Goal: Task Accomplishment & Management: Complete application form

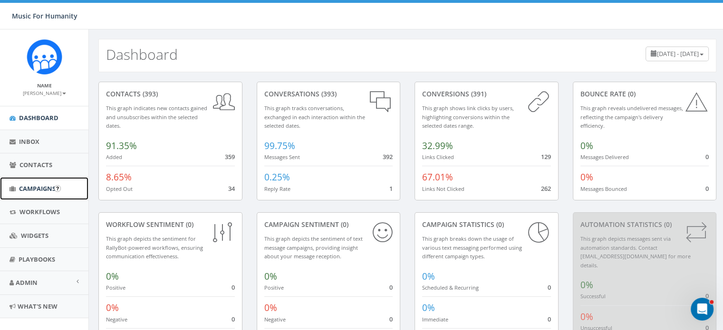
click at [29, 186] on span "Campaigns" at bounding box center [37, 188] width 37 height 9
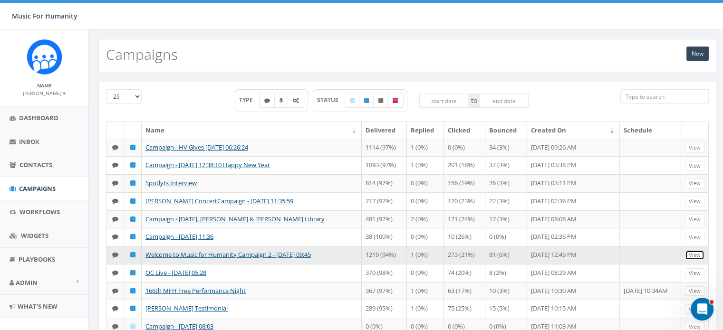
click at [695, 260] on link "View" at bounding box center [694, 255] width 19 height 10
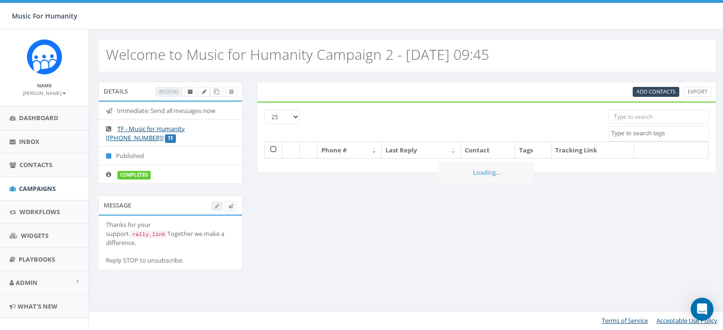
select select
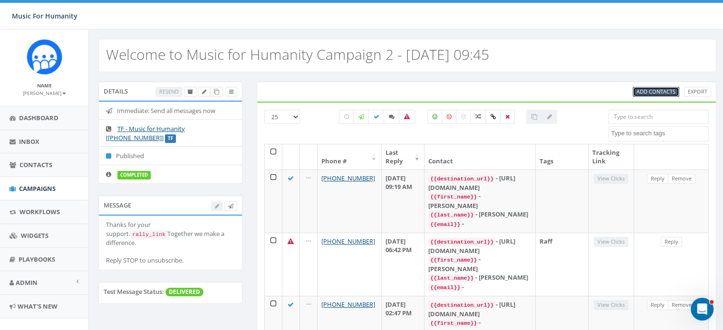
click at [656, 91] on span "Add Contacts" at bounding box center [655, 91] width 39 height 7
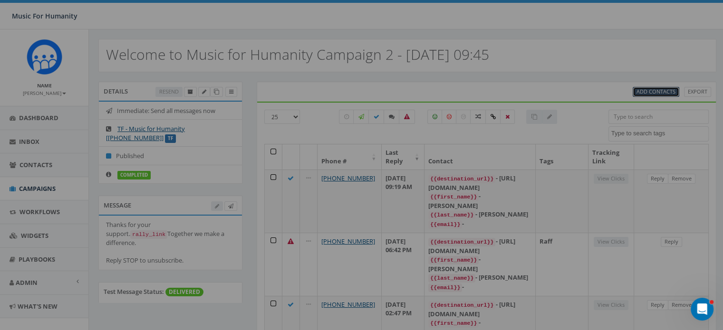
select select
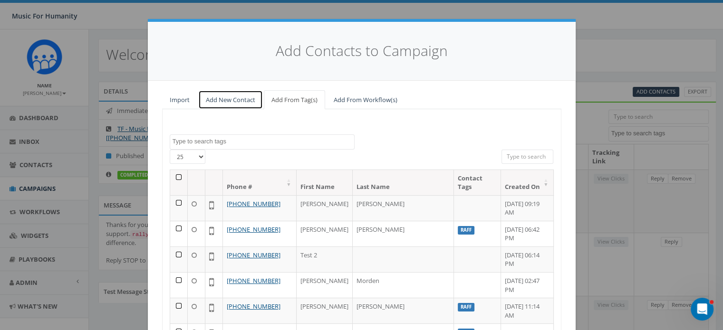
click at [222, 98] on link "Add New Contact" at bounding box center [230, 99] width 65 height 19
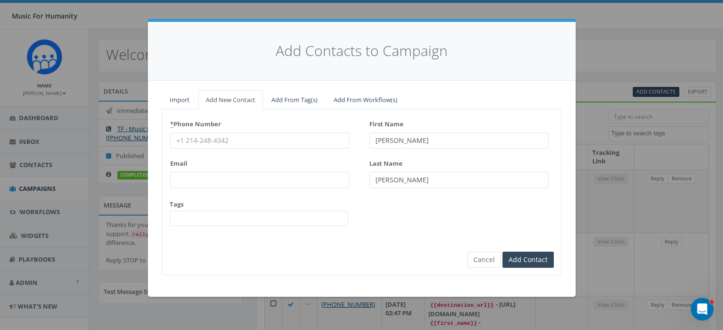
click at [203, 141] on input "* Phone Number" at bounding box center [259, 141] width 179 height 16
type input "9177348851"
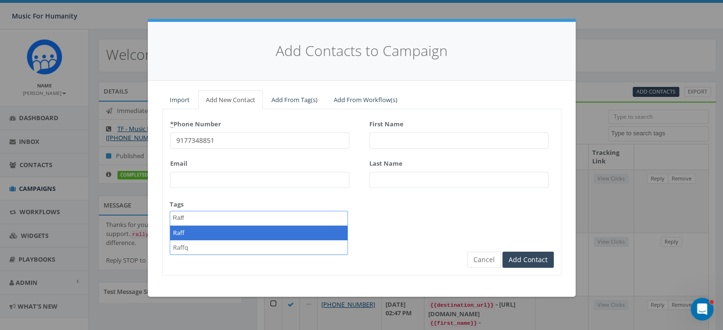
type textarea "Raff"
select select "Raff"
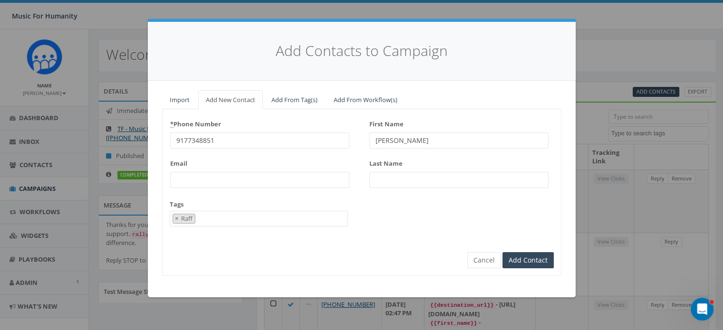
type input "[PERSON_NAME]"
click at [502, 252] on input "Add Contact" at bounding box center [527, 260] width 51 height 16
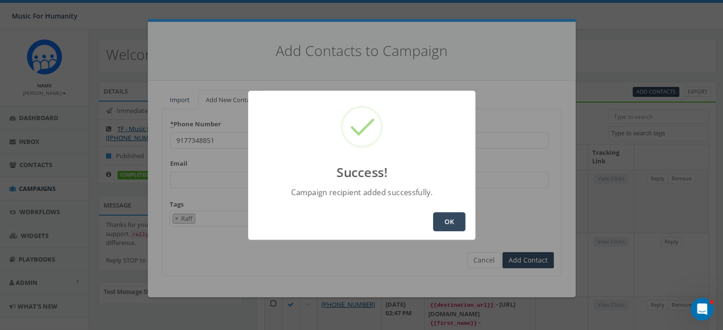
click at [450, 214] on button "OK" at bounding box center [449, 221] width 32 height 19
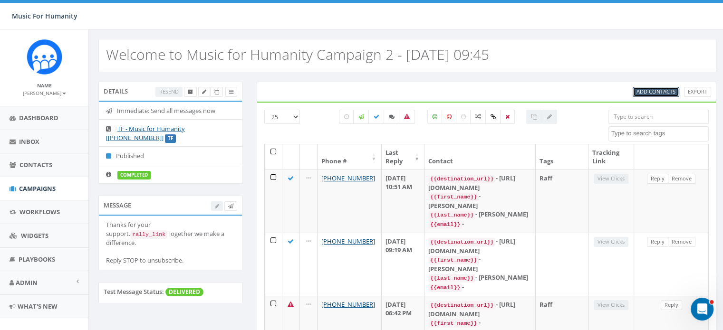
click at [651, 89] on span "Add Contacts" at bounding box center [655, 91] width 39 height 7
select select
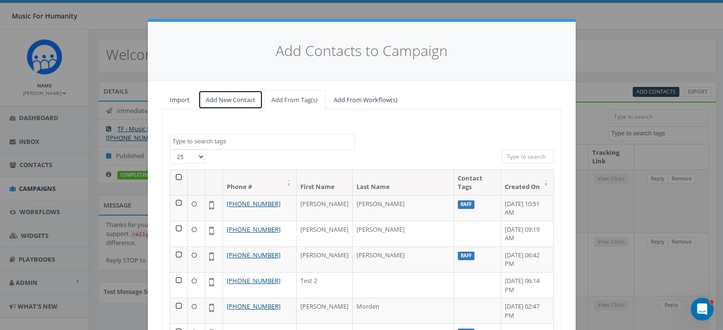
click at [225, 101] on link "Add New Contact" at bounding box center [230, 99] width 65 height 19
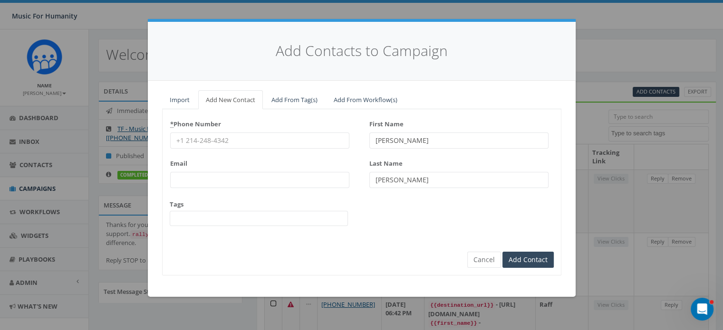
click at [225, 135] on input "* Phone Number" at bounding box center [259, 141] width 179 height 16
type input "8454016933"
type input "[PERSON_NAME]"
click at [484, 261] on button "Cancel" at bounding box center [484, 260] width 34 height 16
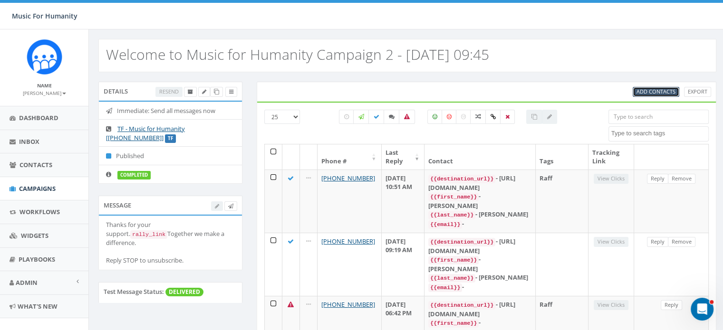
click at [654, 89] on span "Add Contacts" at bounding box center [655, 91] width 39 height 7
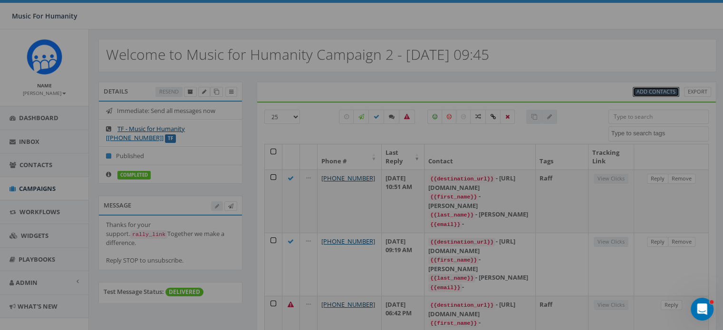
select select
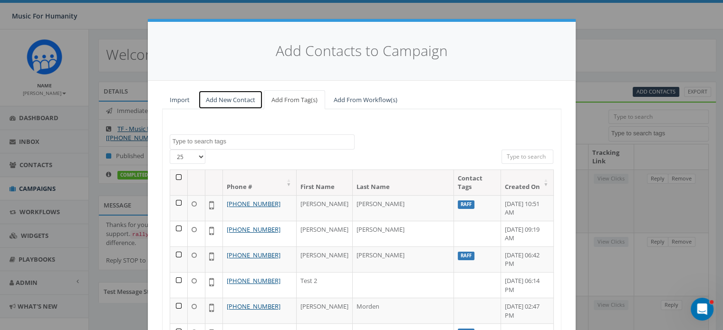
click at [230, 100] on link "Add New Contact" at bounding box center [230, 99] width 65 height 19
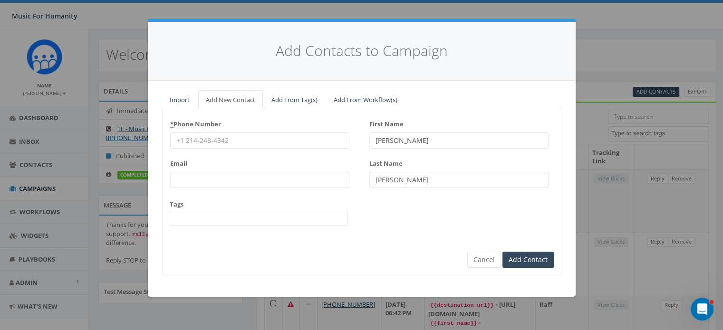
click at [212, 136] on input "* Phone Number" at bounding box center [259, 141] width 179 height 16
type input "5033808840"
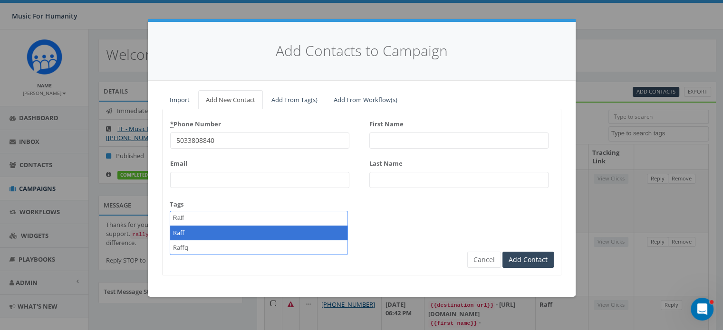
type textarea "Raff"
select select "Raff"
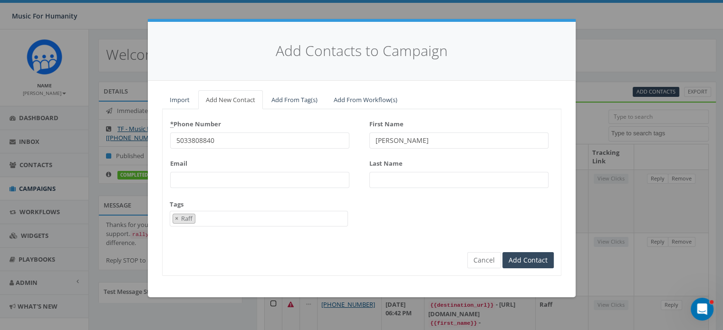
type input "[PERSON_NAME]"
click at [502, 252] on input "Add Contact" at bounding box center [527, 260] width 51 height 16
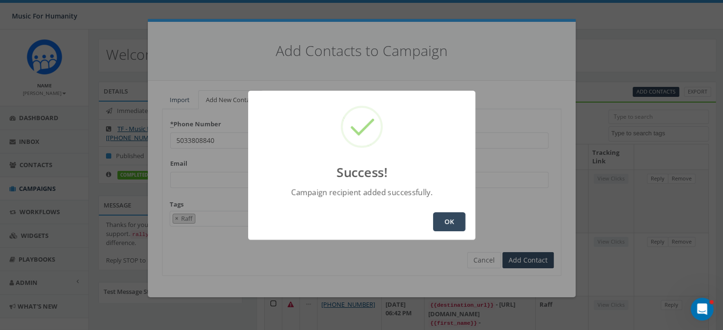
click at [445, 216] on button "OK" at bounding box center [449, 221] width 32 height 19
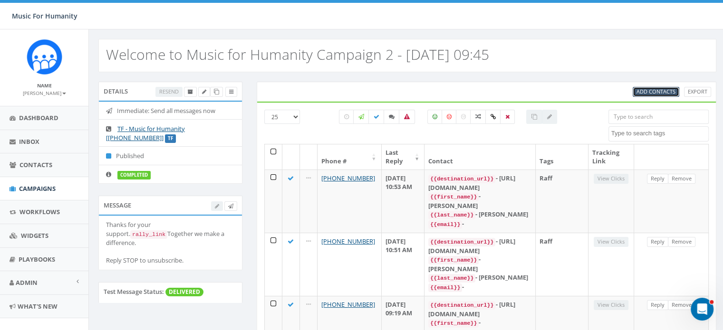
click at [646, 89] on span "Add Contacts" at bounding box center [655, 91] width 39 height 7
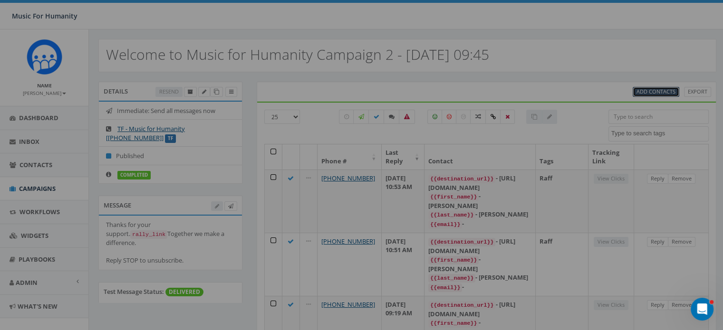
select select
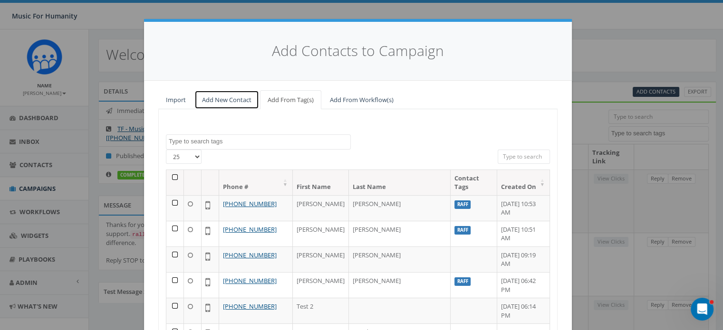
click at [224, 97] on link "Add New Contact" at bounding box center [226, 99] width 65 height 19
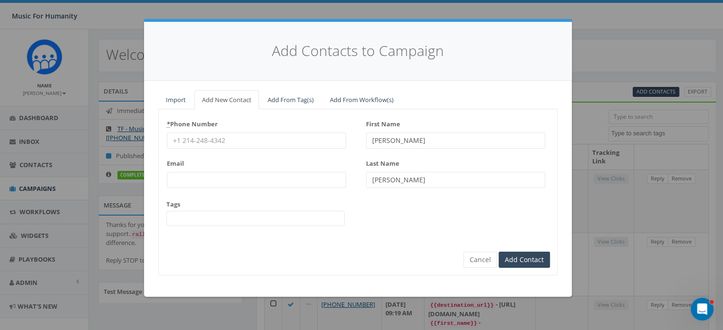
click at [199, 147] on input "* Phone Number" at bounding box center [256, 141] width 179 height 16
type input "8185236459"
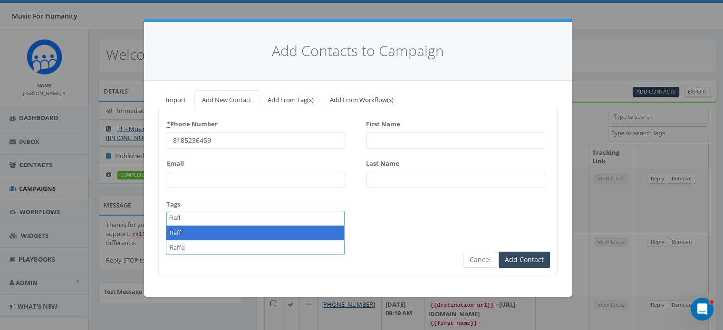
type textarea "Raff"
select select "Raff"
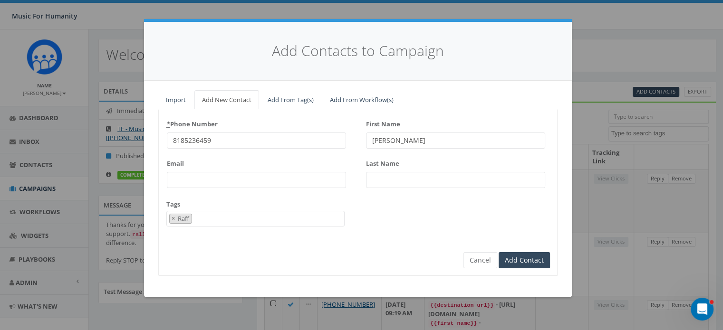
type input "[PERSON_NAME]"
click at [498, 252] on input "Add Contact" at bounding box center [523, 260] width 51 height 16
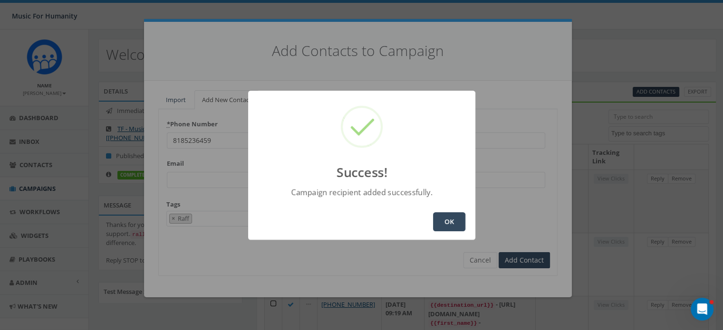
click at [441, 219] on button "OK" at bounding box center [449, 221] width 32 height 19
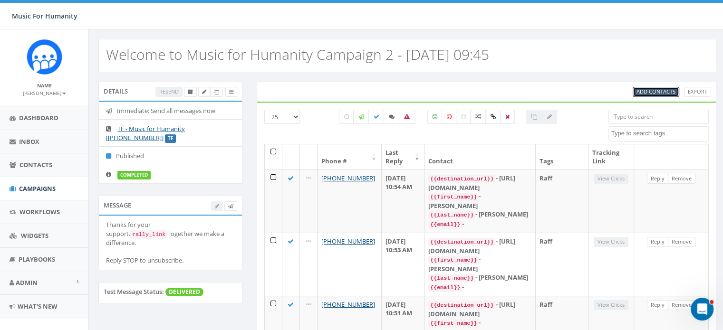
click at [650, 90] on span "Add Contacts" at bounding box center [655, 91] width 39 height 7
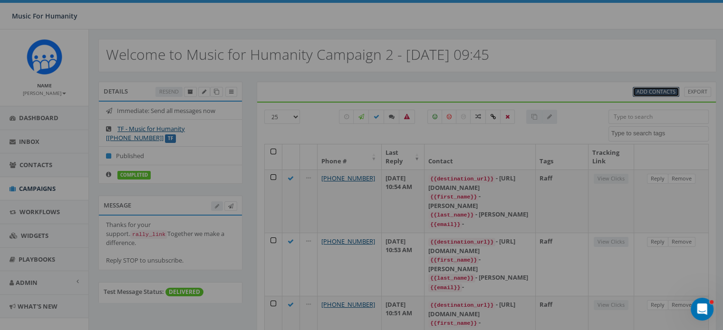
select select
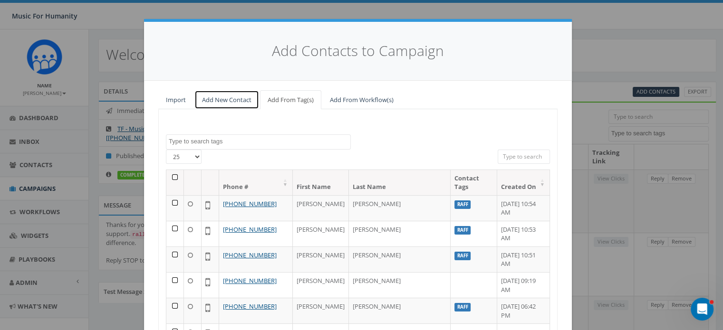
click at [222, 99] on link "Add New Contact" at bounding box center [226, 99] width 65 height 19
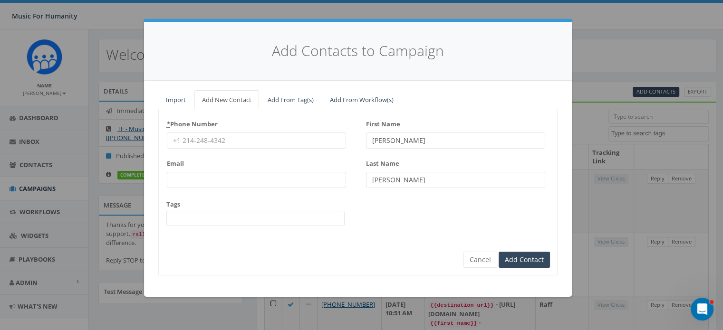
click at [194, 139] on input "* Phone Number" at bounding box center [256, 141] width 179 height 16
type input "9293535002"
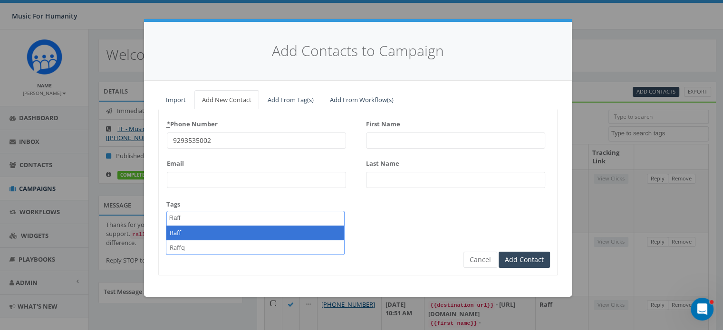
type textarea "Raff"
select select "Raff"
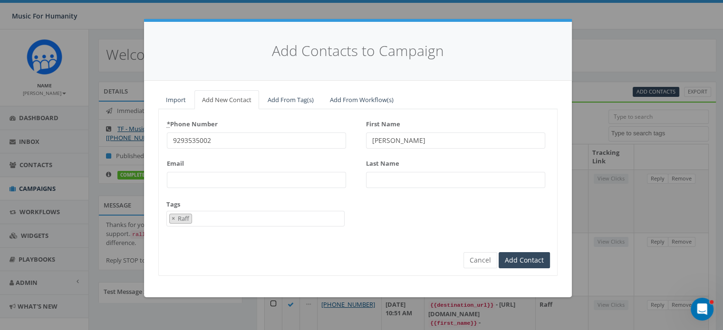
type input "[PERSON_NAME]"
click at [498, 252] on input "Add Contact" at bounding box center [523, 260] width 51 height 16
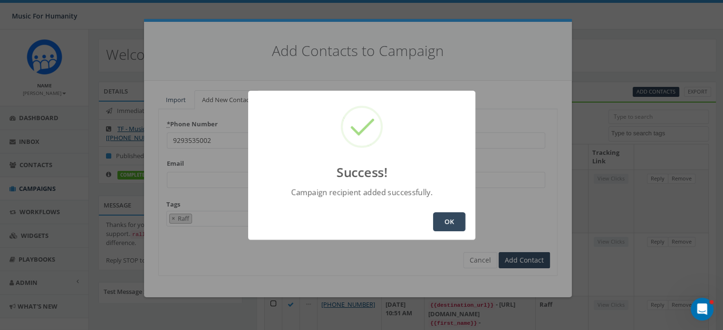
click at [446, 215] on button "OK" at bounding box center [449, 221] width 32 height 19
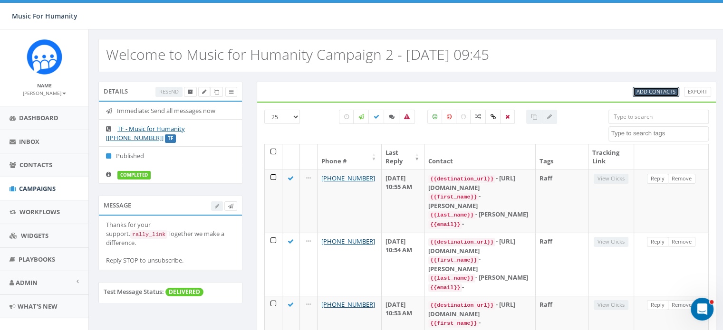
click at [656, 88] on span "Add Contacts" at bounding box center [655, 91] width 39 height 7
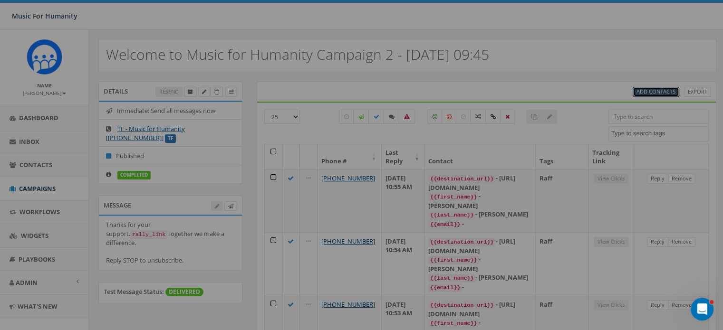
select select
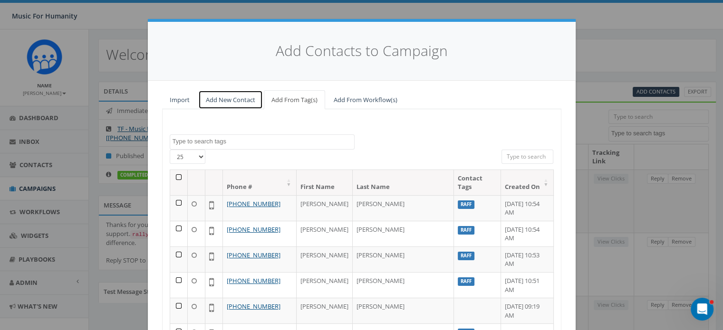
click at [230, 97] on link "Add New Contact" at bounding box center [230, 99] width 65 height 19
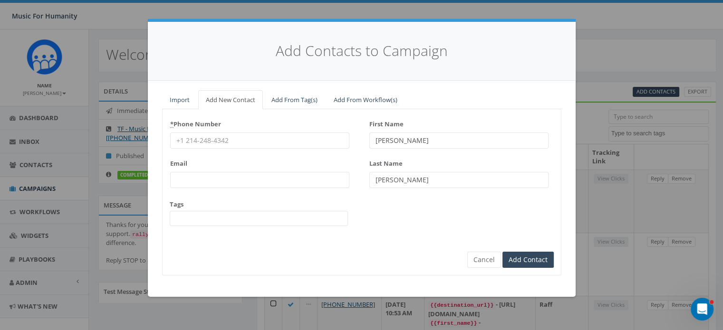
click at [196, 138] on input "* Phone Number" at bounding box center [259, 141] width 179 height 16
type input "9142130584"
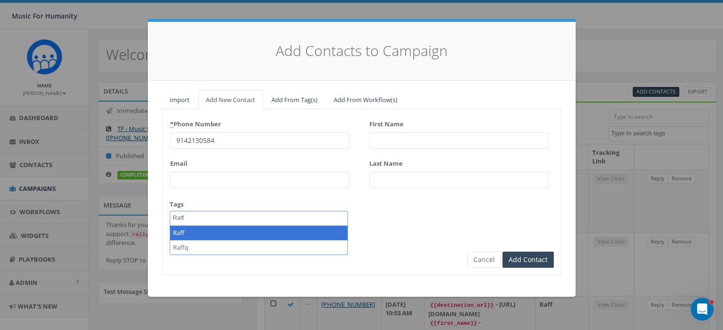
type textarea "Raff"
select select "Raff"
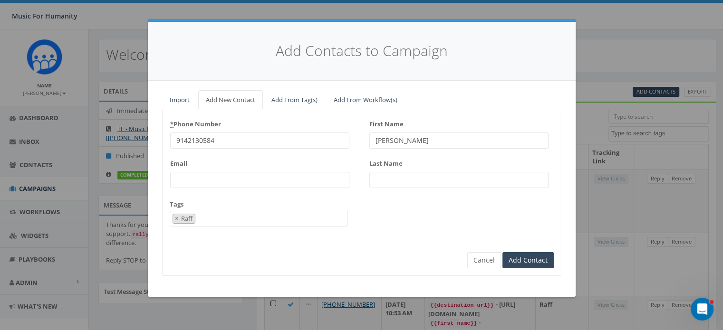
type input "[PERSON_NAME]"
click at [502, 252] on input "Add Contact" at bounding box center [527, 260] width 51 height 16
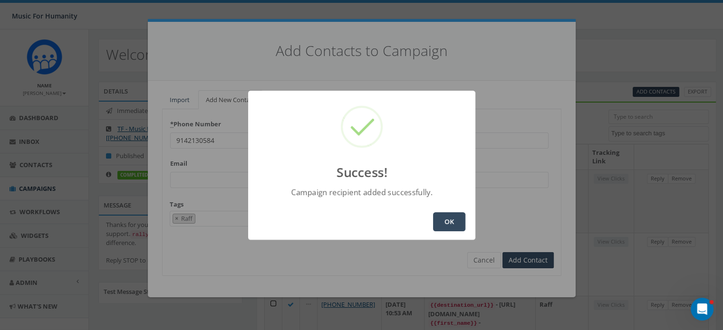
click at [452, 218] on button "OK" at bounding box center [449, 221] width 32 height 19
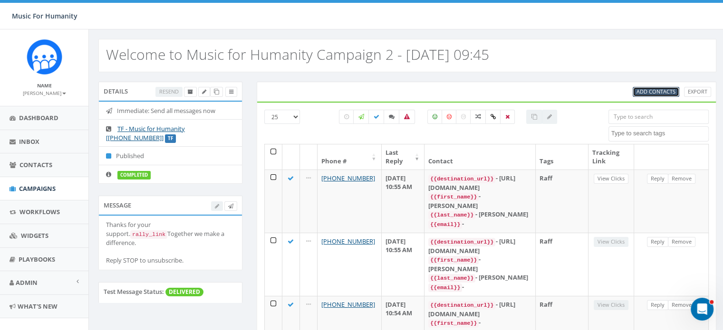
click at [653, 89] on span "Add Contacts" at bounding box center [655, 91] width 39 height 7
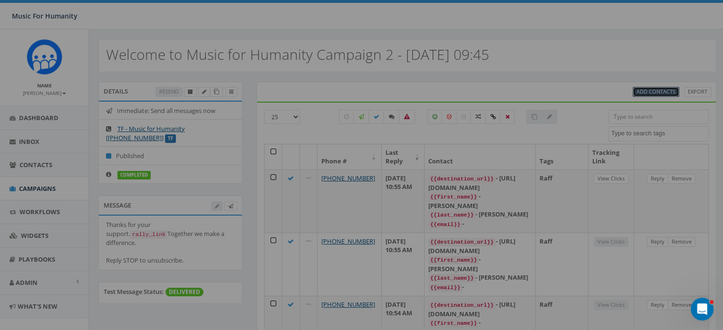
select select
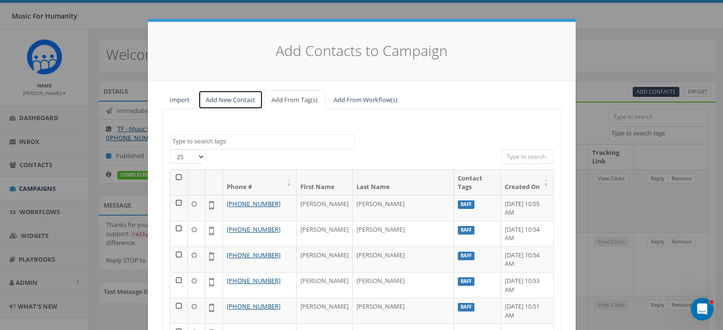
click at [222, 97] on link "Add New Contact" at bounding box center [230, 99] width 65 height 19
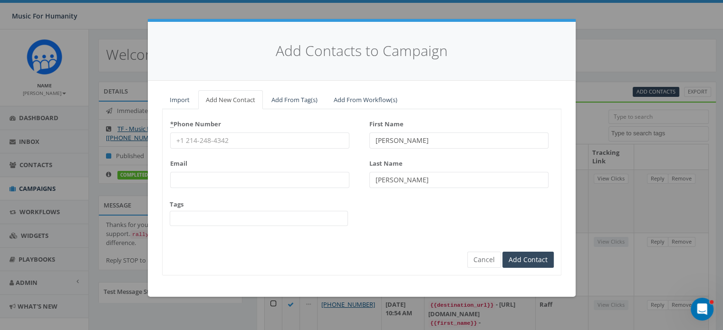
click at [187, 142] on input "* Phone Number" at bounding box center [259, 141] width 179 height 16
type input "9144098926"
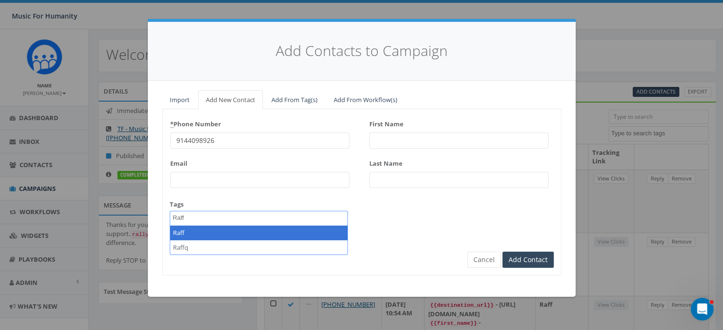
type textarea "Raff"
select select "Raff"
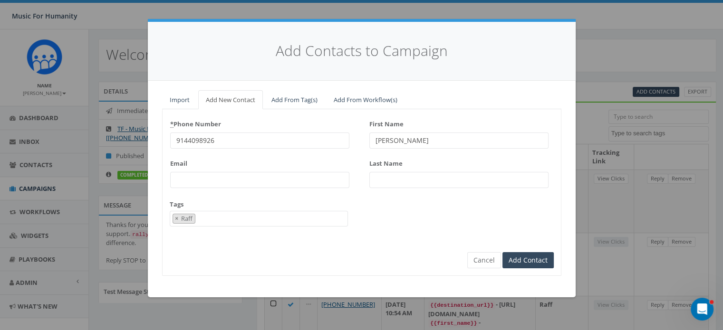
type input "[PERSON_NAME]"
click at [502, 252] on input "Add Contact" at bounding box center [527, 260] width 51 height 16
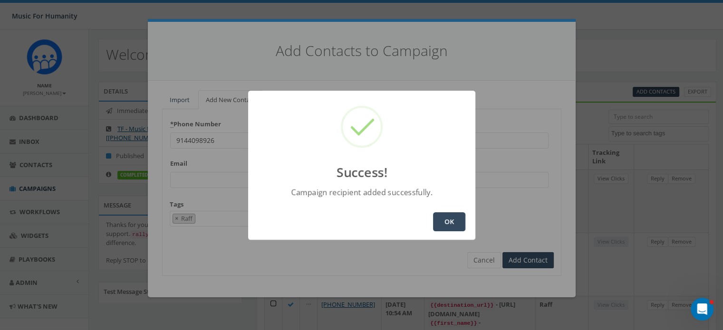
click at [446, 217] on button "OK" at bounding box center [449, 221] width 32 height 19
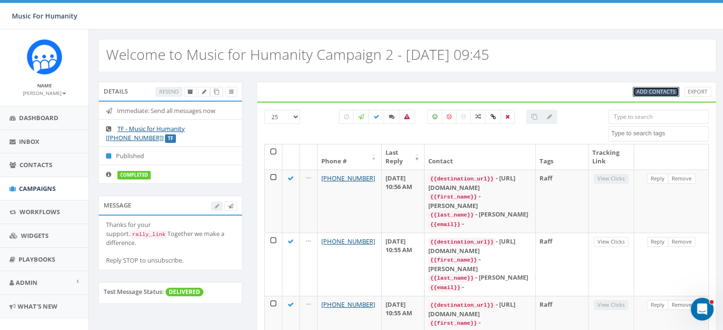
click at [652, 88] on span "Add Contacts" at bounding box center [655, 91] width 39 height 7
select select
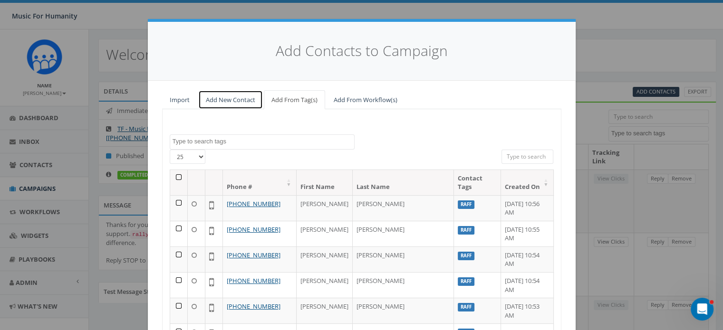
click at [234, 100] on link "Add New Contact" at bounding box center [230, 99] width 65 height 19
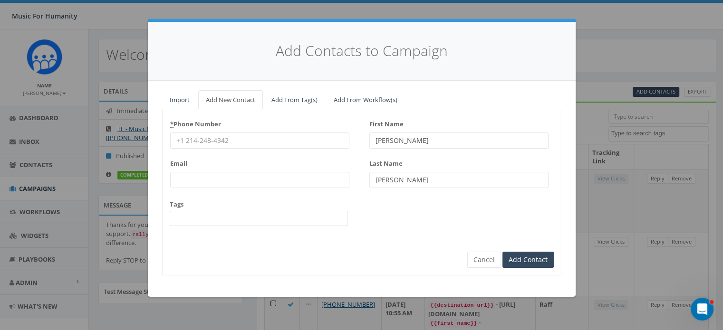
click at [198, 141] on input "* Phone Number" at bounding box center [259, 141] width 179 height 16
type input "8453372852"
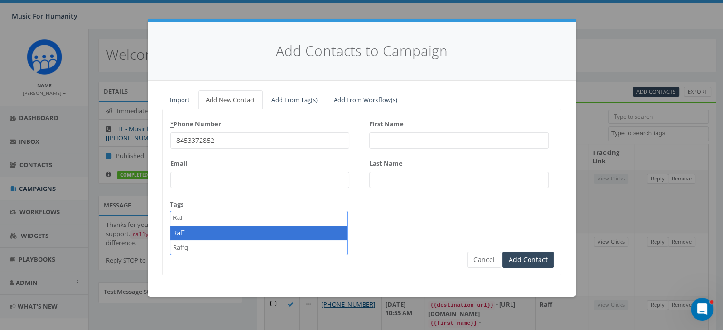
type textarea "Raff"
select select "Raff"
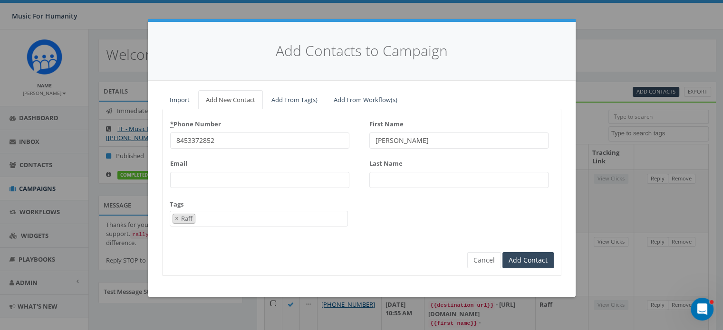
type input "[PERSON_NAME]"
click at [502, 252] on input "Add Contact" at bounding box center [527, 260] width 51 height 16
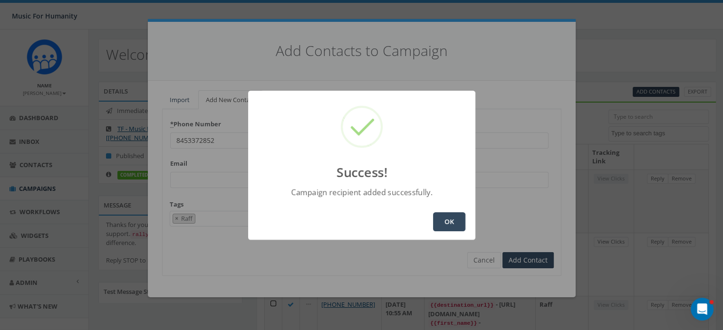
click at [446, 220] on button "OK" at bounding box center [449, 221] width 32 height 19
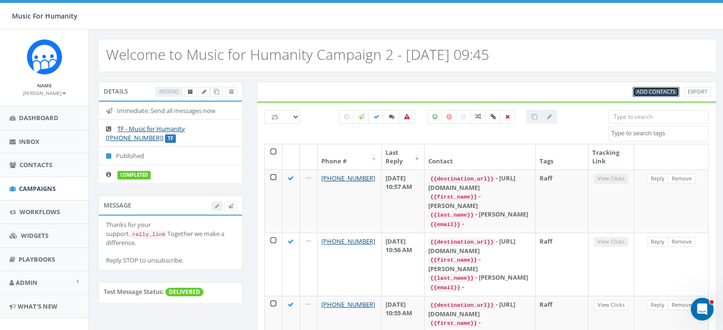
click at [653, 92] on span "Add Contacts" at bounding box center [655, 91] width 39 height 7
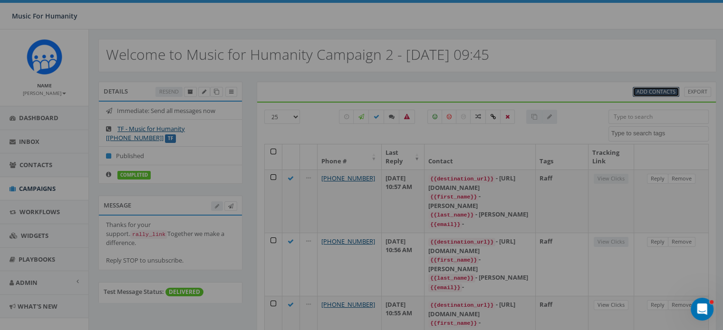
select select
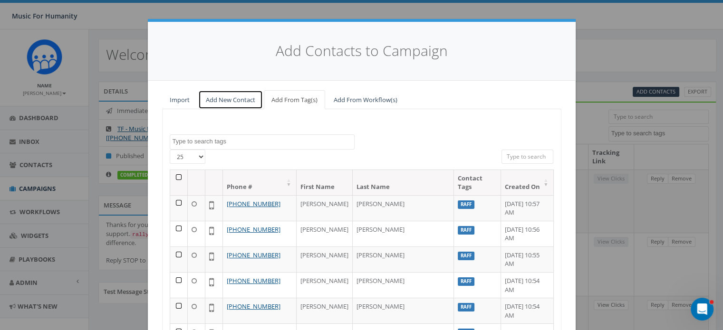
click at [229, 99] on link "Add New Contact" at bounding box center [230, 99] width 65 height 19
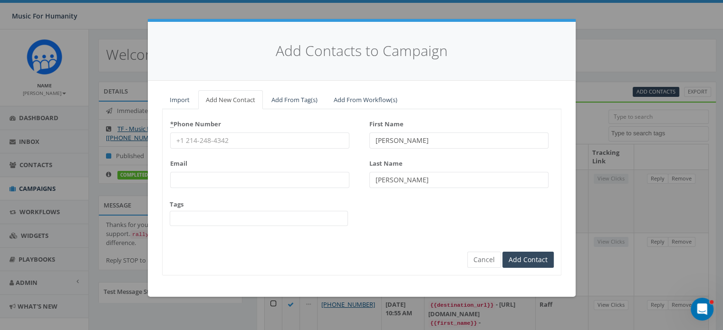
click at [212, 143] on input "* Phone Number" at bounding box center [259, 141] width 179 height 16
type input "8455451460"
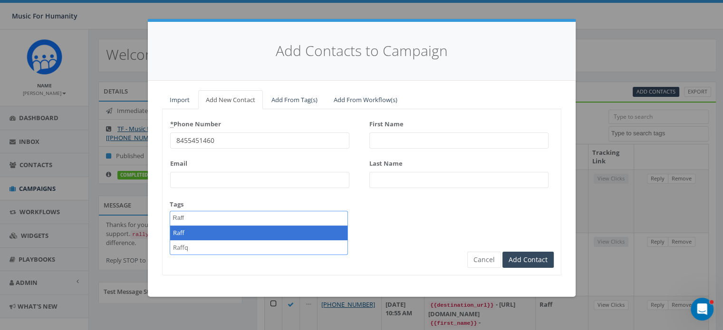
type textarea "Raff"
select select "Raff"
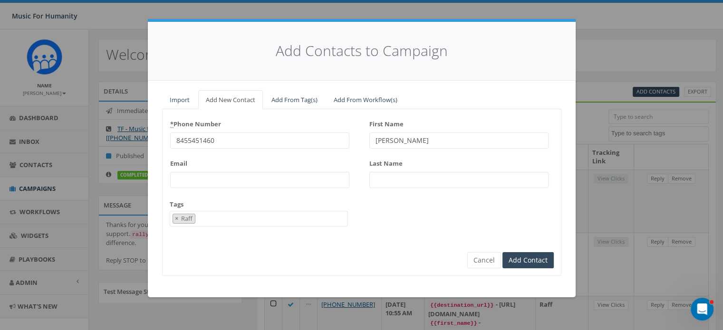
type input "[PERSON_NAME]"
click at [502, 252] on input "Add Contact" at bounding box center [527, 260] width 51 height 16
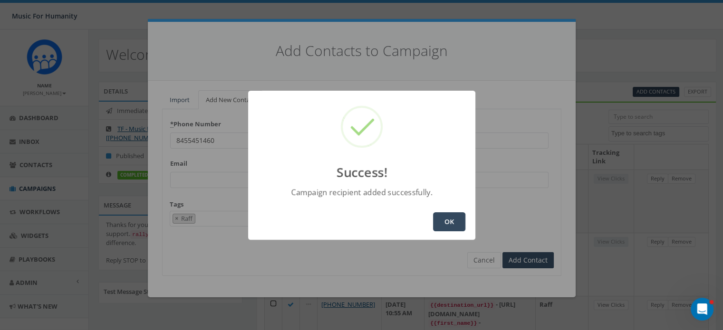
click at [447, 223] on button "OK" at bounding box center [449, 221] width 32 height 19
